Goal: Use online tool/utility: Use online tool/utility

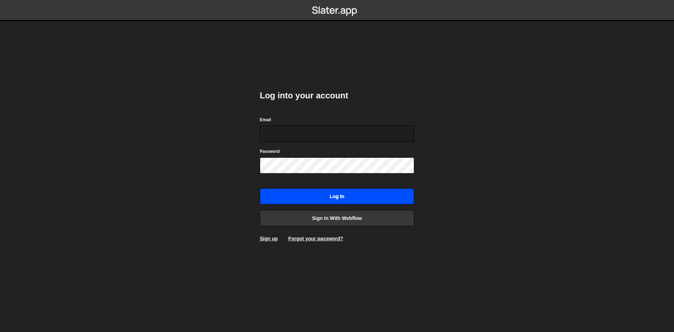
type input "webflow@beatstars.com"
click at [312, 189] on input "Log in" at bounding box center [337, 196] width 154 height 16
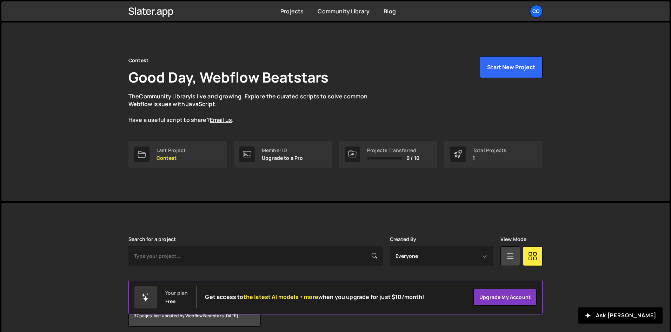
scroll to position [30, 0]
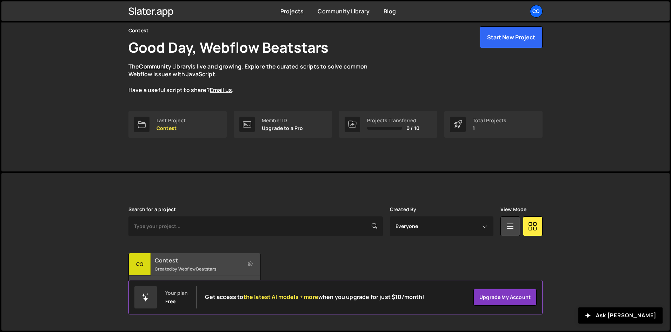
click at [188, 261] on h2 "Contest" at bounding box center [197, 260] width 85 height 8
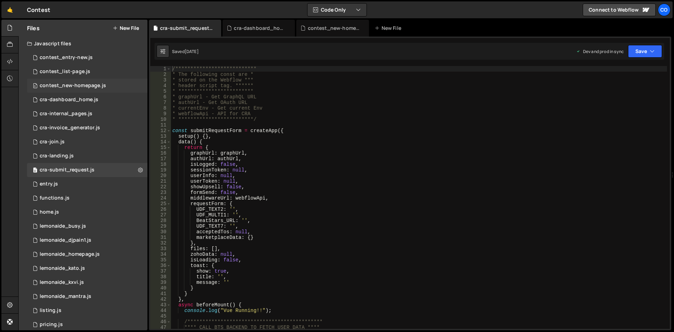
click at [99, 87] on div "contest_new-homepage.js" at bounding box center [73, 85] width 66 height 6
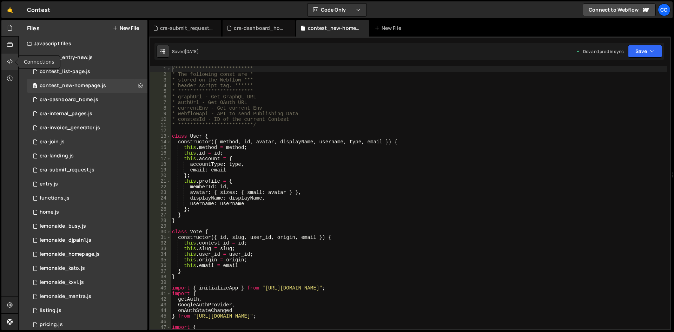
click at [14, 61] on div at bounding box center [9, 61] width 17 height 17
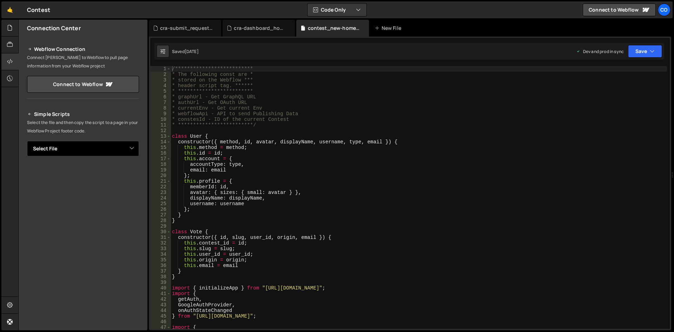
click at [100, 149] on select "Select File contest_entry-new.js contest_list-page.js contest_new-homepage.js c…" at bounding box center [83, 148] width 112 height 15
select select "37407"
click at [27, 141] on select "Select File contest_entry-new.js contest_list-page.js contest_new-homepage.js c…" at bounding box center [83, 148] width 112 height 15
click at [129, 173] on button "Button group with nested dropdown" at bounding box center [134, 172] width 10 height 15
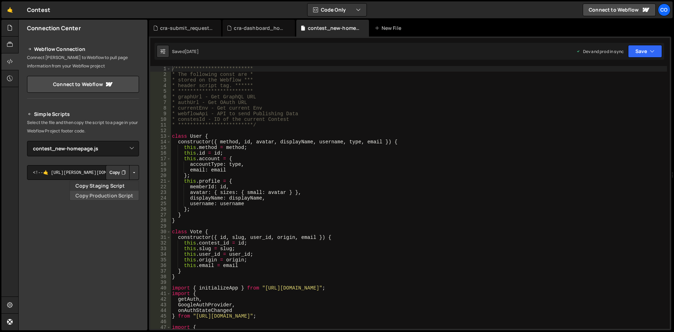
click at [122, 193] on link "Copy Production Script" at bounding box center [104, 196] width 69 height 10
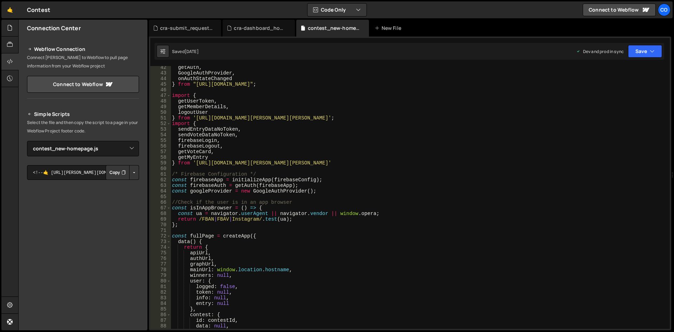
scroll to position [253, 0]
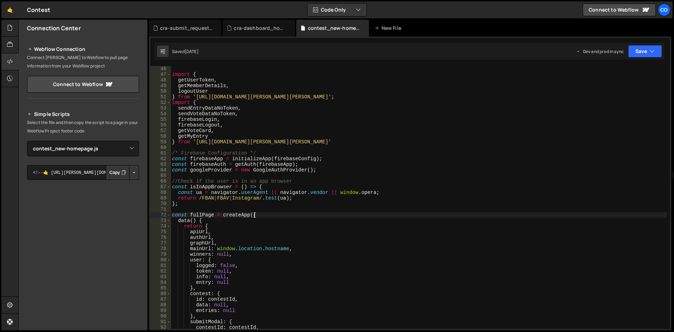
click at [298, 213] on div "import { getUserToken , getMemberDetails , logoutUser } from 'https://assets.sl…" at bounding box center [419, 203] width 496 height 274
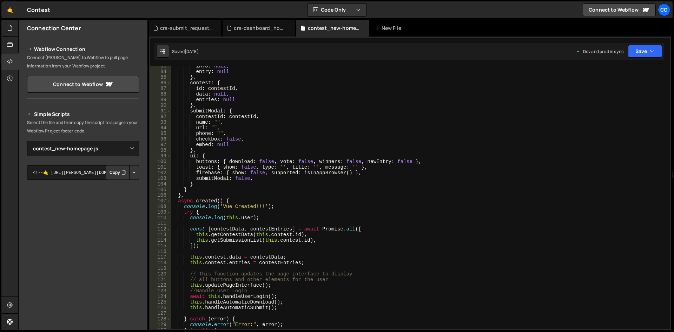
scroll to position [484, 0]
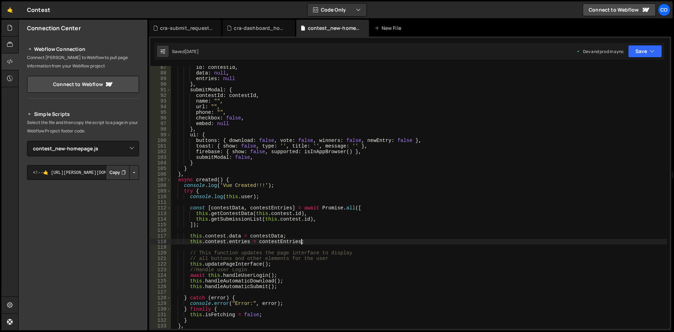
click at [322, 242] on div "id : contestId , data : null , entries : null } , submitModal : { contestId : c…" at bounding box center [419, 202] width 496 height 274
type textarea "this.contest.entries = contestEntries;"
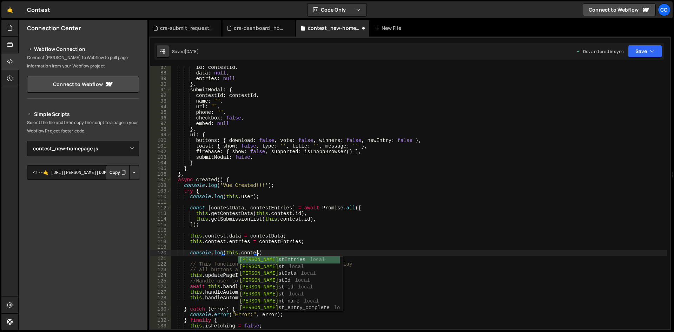
scroll to position [0, 6]
type textarea "console.log(this.contest"
click at [646, 55] on button "Save" at bounding box center [645, 51] width 34 height 13
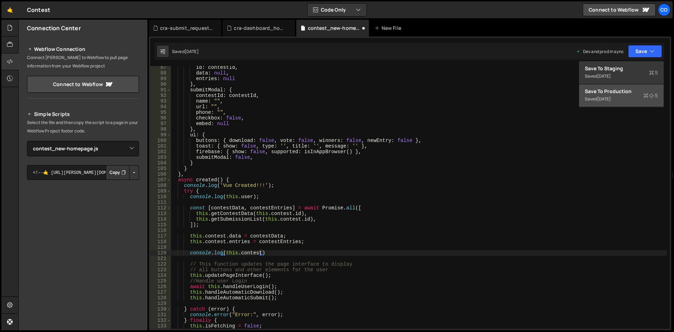
click at [638, 99] on div "Saved 3 months ago" at bounding box center [621, 99] width 73 height 8
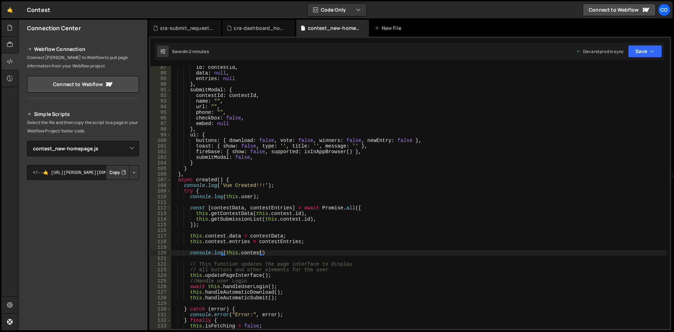
click at [129, 171] on button "Button group with nested dropdown" at bounding box center [134, 172] width 10 height 15
click at [119, 185] on link "Copy Staging Script" at bounding box center [104, 186] width 69 height 10
